Goal: Communication & Community: Share content

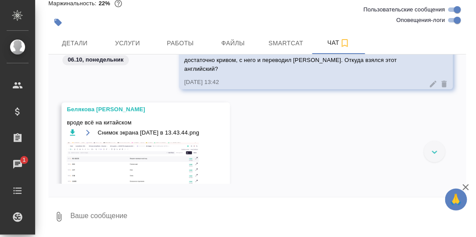
scroll to position [22792, 0]
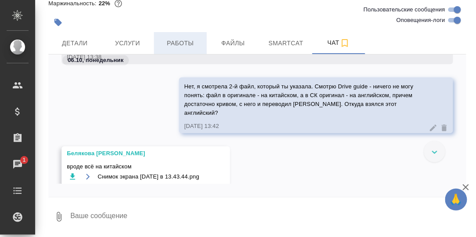
click at [172, 43] on span "Работы" at bounding box center [180, 43] width 42 height 11
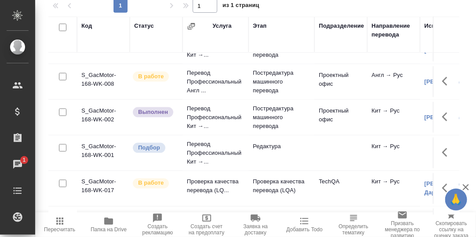
scroll to position [352, 0]
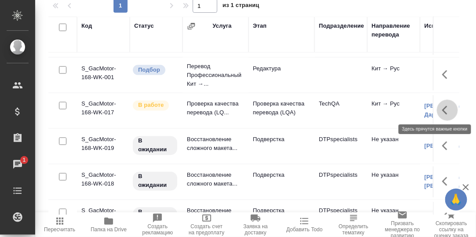
click at [442, 107] on icon "button" at bounding box center [447, 110] width 11 height 11
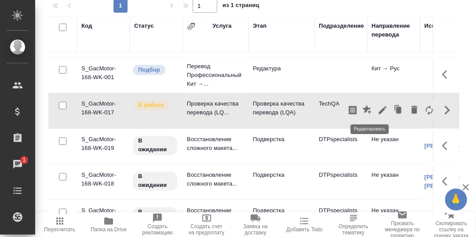
click at [379, 110] on icon "button" at bounding box center [383, 110] width 8 height 8
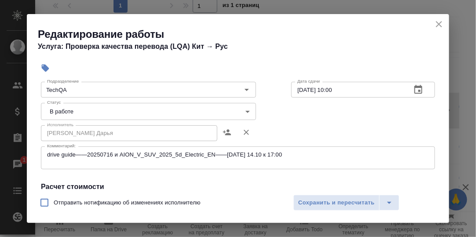
scroll to position [88, 0]
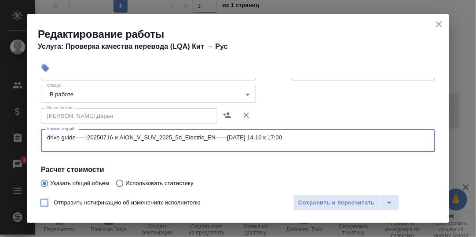
drag, startPoint x: 120, startPoint y: 137, endPoint x: 215, endPoint y: 138, distance: 95.0
click at [215, 138] on textarea "drive guide——20250716 и AION_V_SUV_2025_5d_Electric_EN——20250716 - 14.10 к 17:00" at bounding box center [238, 141] width 382 height 14
click at [438, 23] on icon "close" at bounding box center [439, 24] width 6 height 6
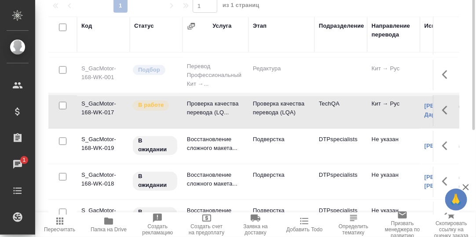
scroll to position [0, 0]
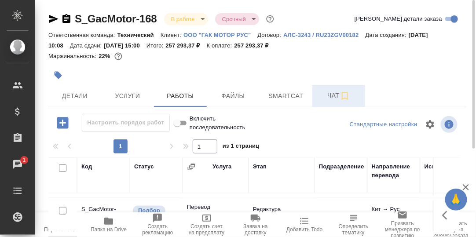
click at [335, 95] on span "Чат" at bounding box center [339, 95] width 42 height 11
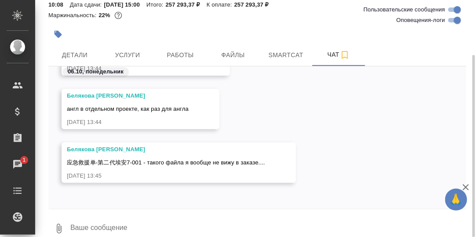
scroll to position [53, 0]
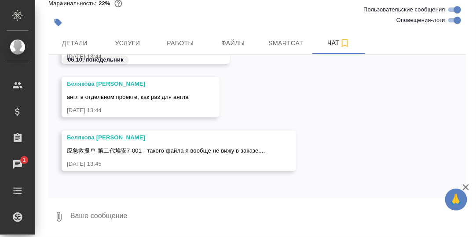
click at [146, 217] on textarea at bounding box center [267, 217] width 397 height 30
paste textarea "AION_V_SUV_2025_5d_Electric_EN"
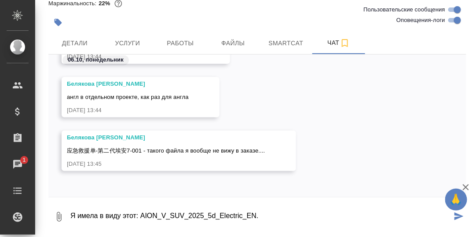
type textarea "Я имела в виду этот: AION_V_SUV_2025_5d_Electric_EN."
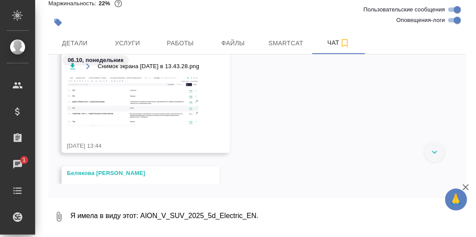
scroll to position [23790, 0]
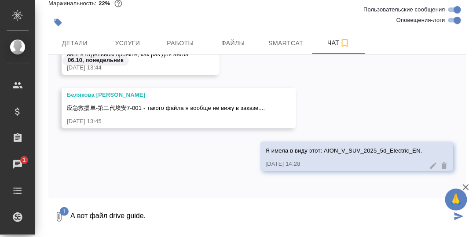
type textarea "А вот файл drive guide."
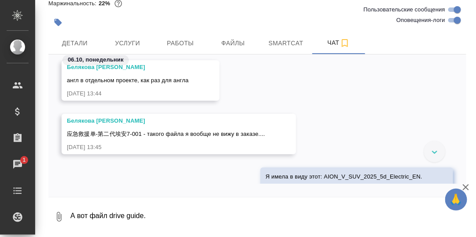
scroll to position [0, 0]
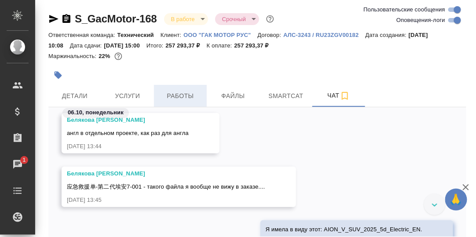
click at [184, 96] on span "Работы" at bounding box center [180, 96] width 42 height 11
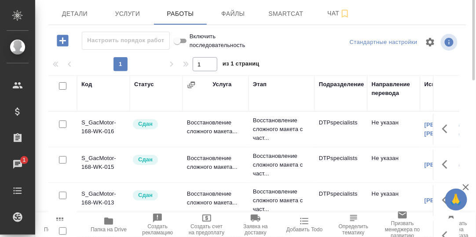
scroll to position [9, 0]
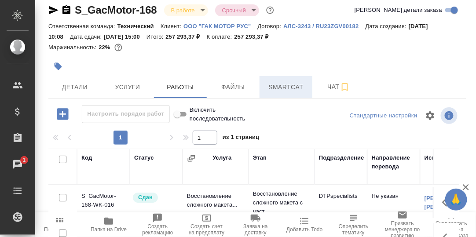
click at [282, 84] on span "Smartcat" at bounding box center [286, 87] width 42 height 11
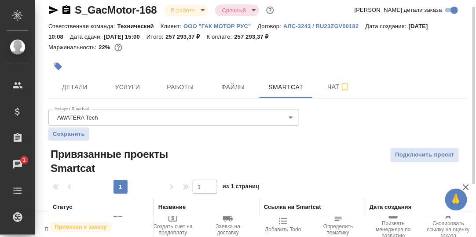
scroll to position [79, 0]
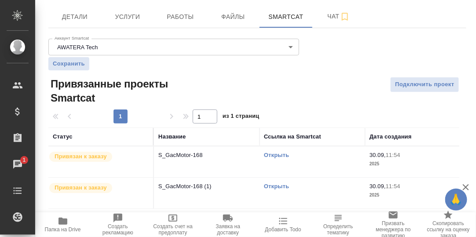
click at [281, 157] on link "Открыть" at bounding box center [276, 155] width 25 height 7
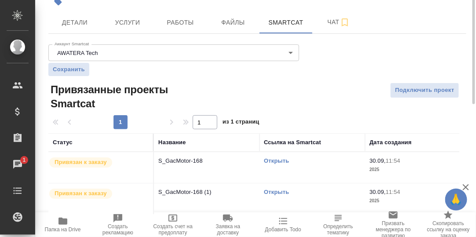
scroll to position [0, 0]
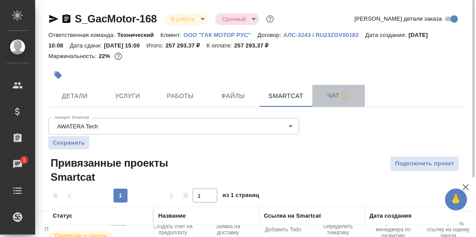
click at [330, 95] on span "Чат" at bounding box center [339, 95] width 42 height 11
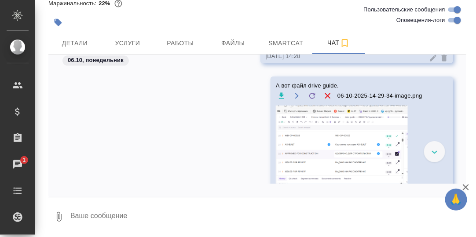
scroll to position [23870, 0]
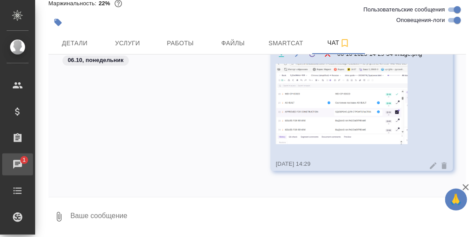
click at [17, 159] on div "Чаты" at bounding box center [7, 164] width 22 height 13
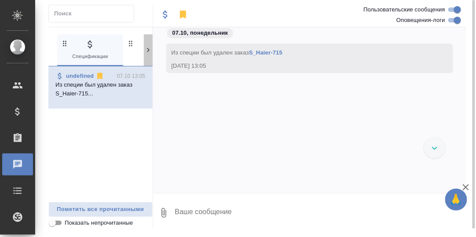
click at [149, 51] on icon at bounding box center [148, 50] width 9 height 9
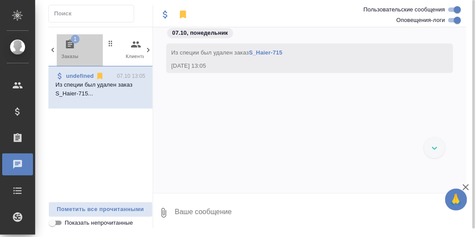
click at [69, 42] on icon "button" at bounding box center [70, 44] width 11 height 11
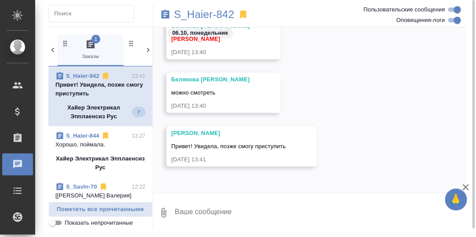
scroll to position [14768, 0]
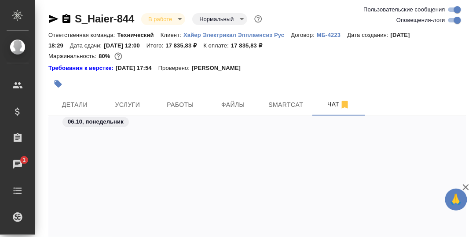
scroll to position [16982, 0]
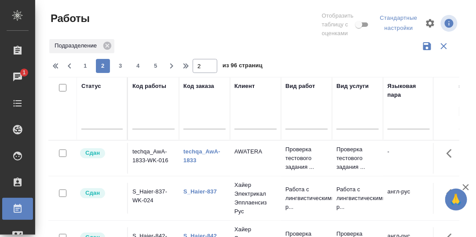
click at [86, 89] on div "Статус" at bounding box center [91, 86] width 20 height 9
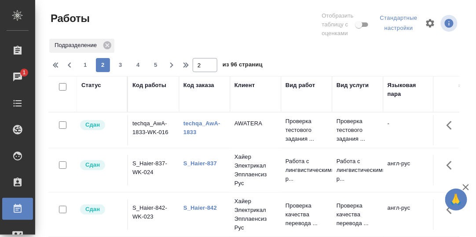
drag, startPoint x: 92, startPoint y: 104, endPoint x: 91, endPoint y: 91, distance: 13.2
click at [92, 103] on div "Статус" at bounding box center [101, 94] width 41 height 26
click at [91, 87] on div "Статус" at bounding box center [91, 85] width 20 height 9
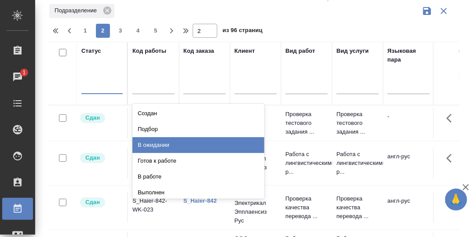
click at [155, 143] on div "В ожидании" at bounding box center [198, 145] width 132 height 16
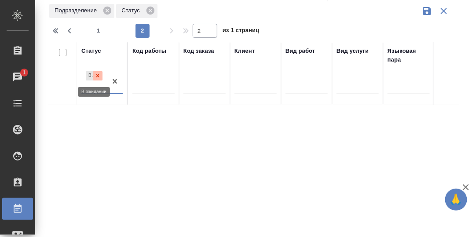
click at [97, 76] on icon at bounding box center [97, 75] width 3 height 3
type input "1"
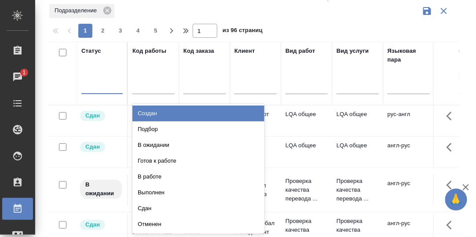
click at [91, 87] on div at bounding box center [101, 85] width 41 height 13
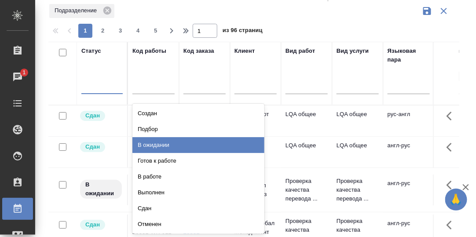
click at [152, 144] on div "В ожидании" at bounding box center [198, 145] width 132 height 16
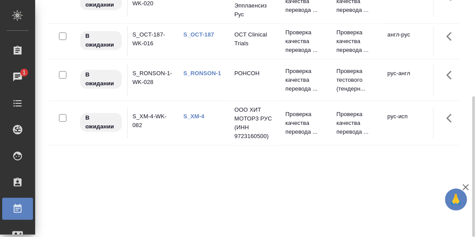
scroll to position [73, 0]
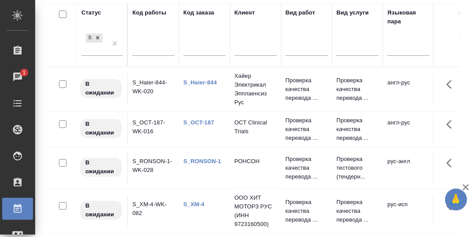
click at [201, 81] on link "S_Haier-844" at bounding box center [199, 82] width 33 height 7
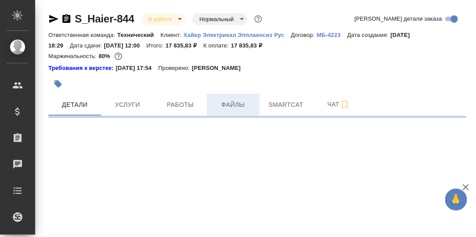
select select "RU"
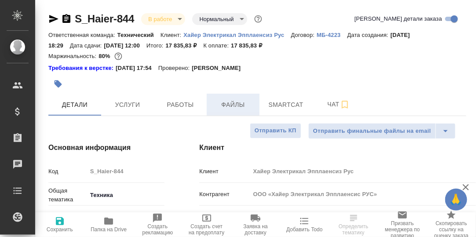
type textarea "x"
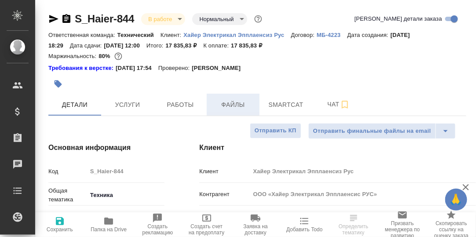
type textarea "x"
type input "[PERSON_NAME]"
type input "[PERSON_NAME]pavlova"
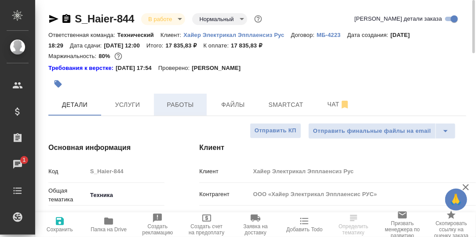
click at [177, 105] on span "Работы" at bounding box center [180, 104] width 42 height 11
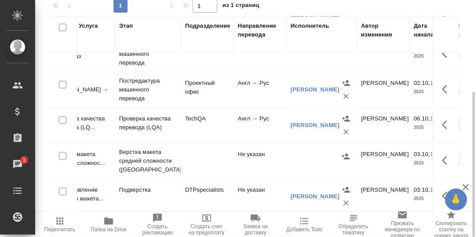
scroll to position [92, 0]
